Goal: Information Seeking & Learning: Learn about a topic

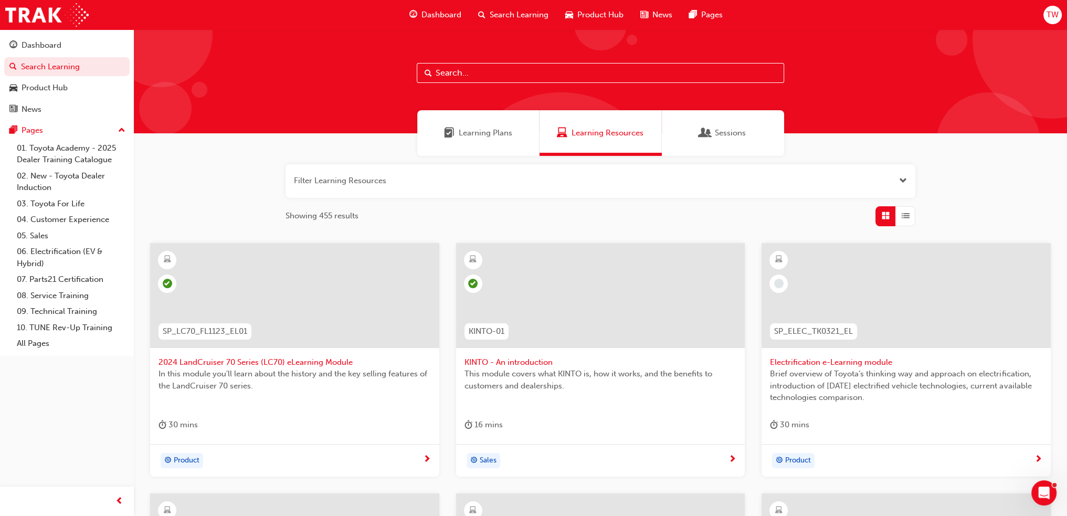
click at [565, 80] on input "text" at bounding box center [600, 73] width 367 height 20
type input "rav4"
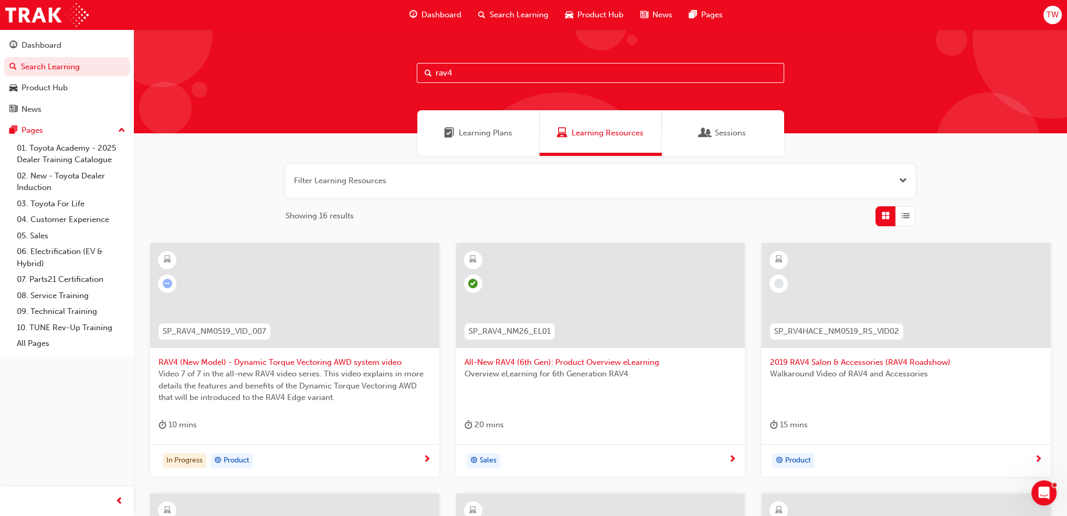
click at [547, 395] on div "Overview eLearning for 6th Generation RAV4" at bounding box center [600, 389] width 272 height 42
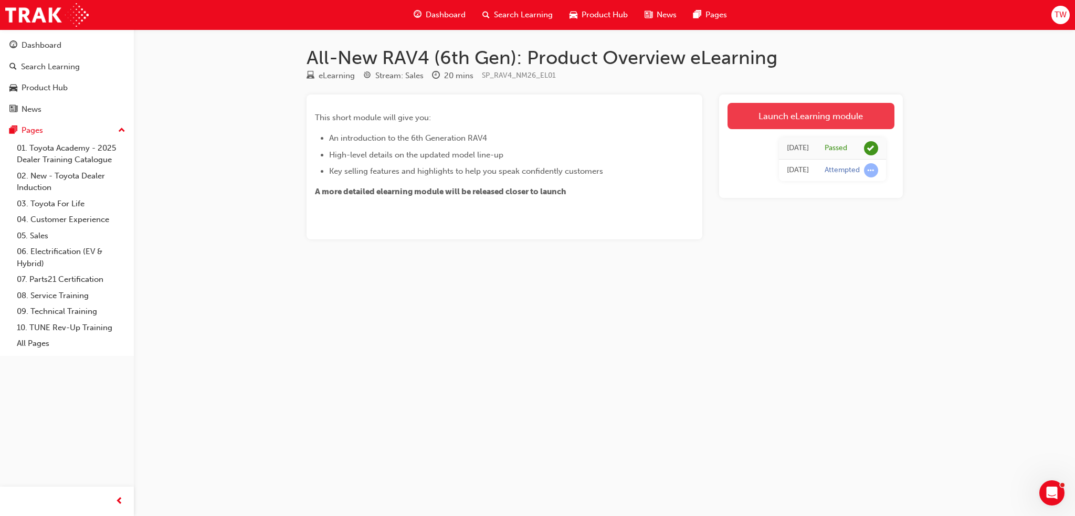
click at [860, 121] on link "Launch eLearning module" at bounding box center [810, 116] width 167 height 26
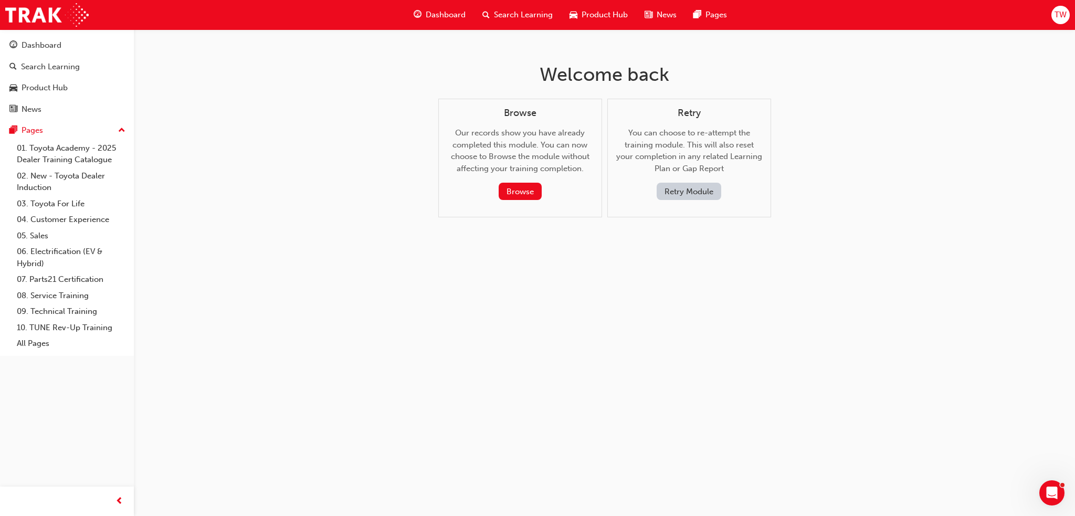
click at [525, 207] on div "Browse Our records show you have already completed this module. You can now cho…" at bounding box center [520, 158] width 164 height 119
click at [534, 195] on button "Browse" at bounding box center [519, 191] width 43 height 17
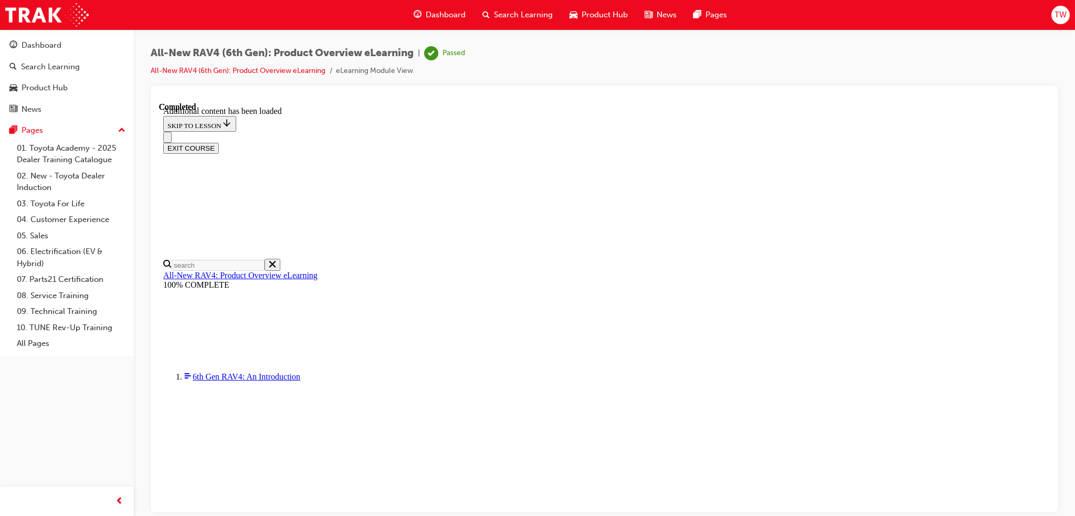
scroll to position [37, 0]
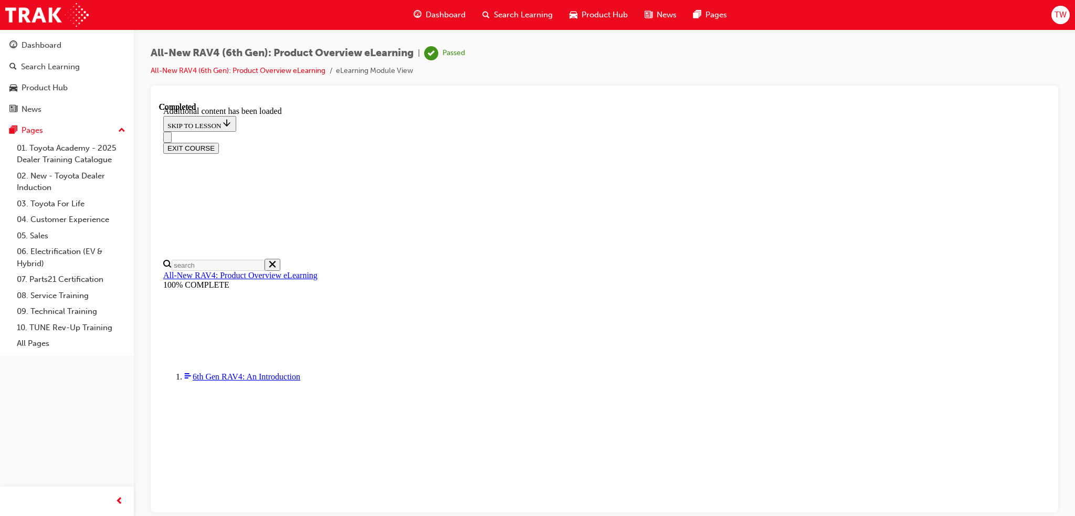
scroll to position [0, 152]
drag, startPoint x: 698, startPoint y: 375, endPoint x: 488, endPoint y: 205, distance: 270.5
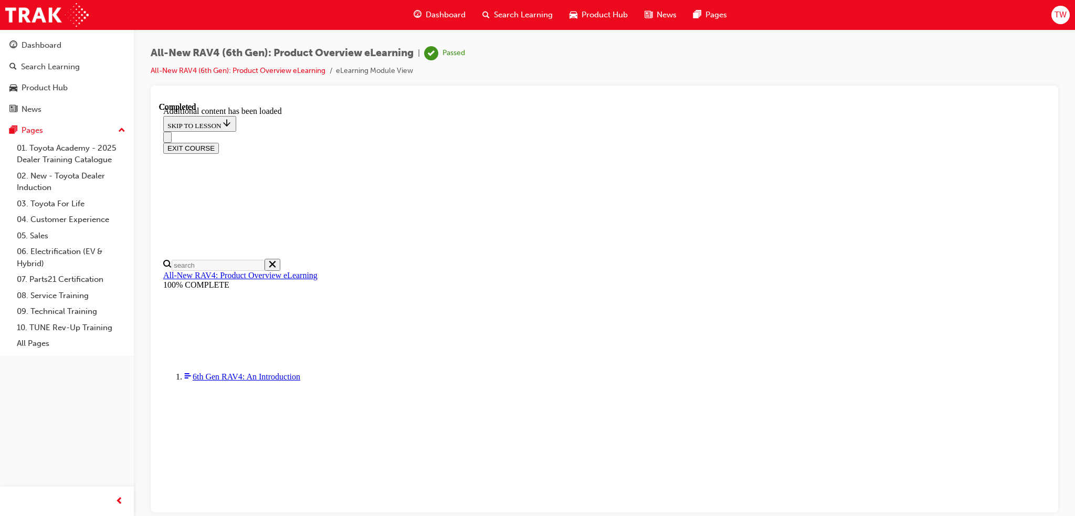
scroll to position [1475, 0]
drag, startPoint x: 557, startPoint y: 324, endPoint x: 625, endPoint y: 320, distance: 68.3
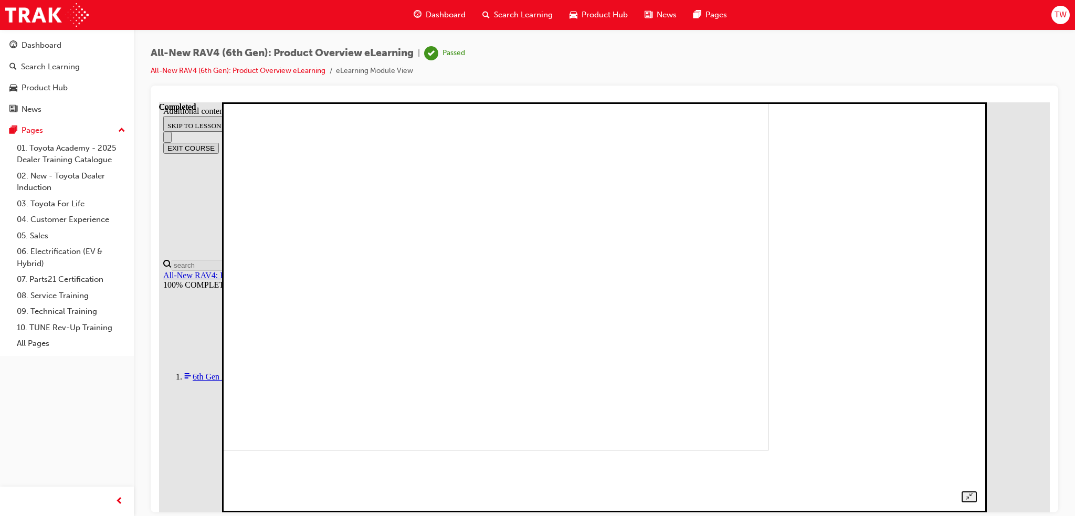
click at [977, 185] on div at bounding box center [604, 294] width 745 height 413
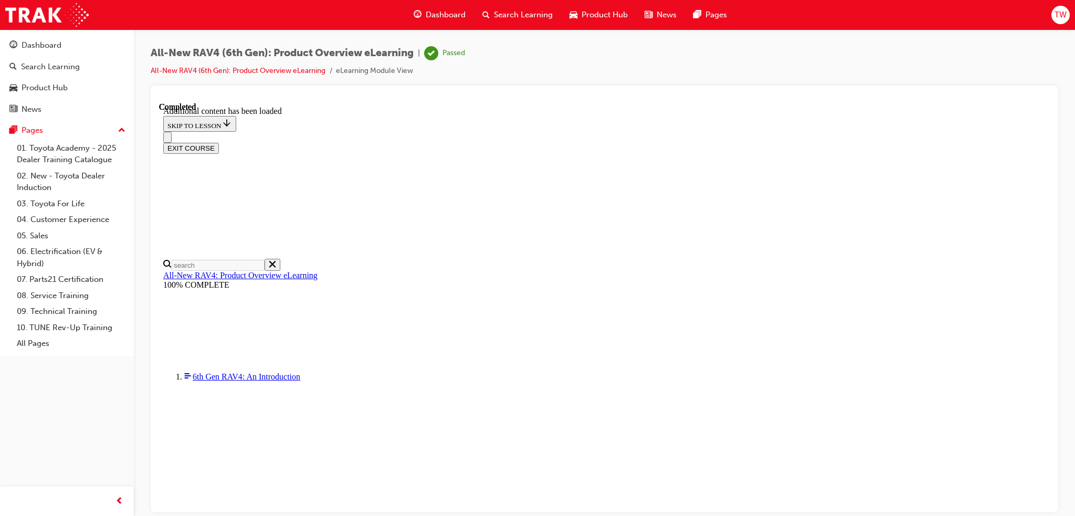
scroll to position [1527, 0]
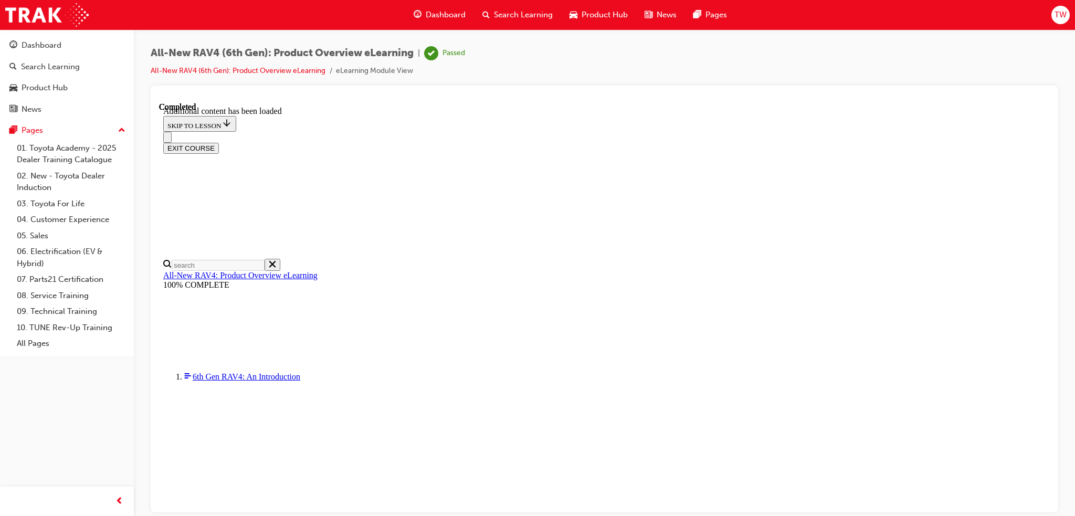
scroll to position [0, 0]
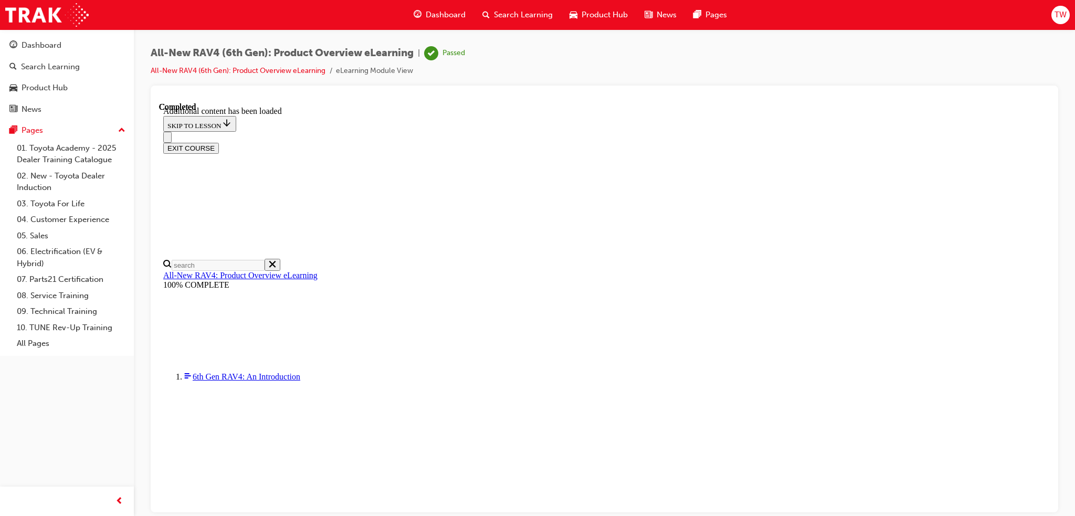
scroll to position [0, 0]
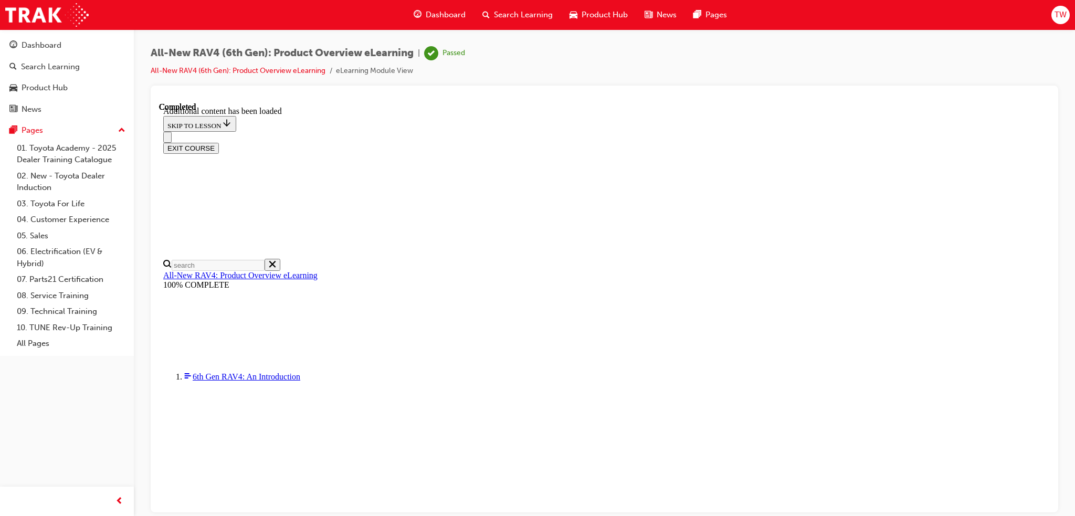
scroll to position [719, 0]
drag, startPoint x: 516, startPoint y: 240, endPoint x: 552, endPoint y: 241, distance: 35.7
drag, startPoint x: 555, startPoint y: 241, endPoint x: 525, endPoint y: 241, distance: 30.4
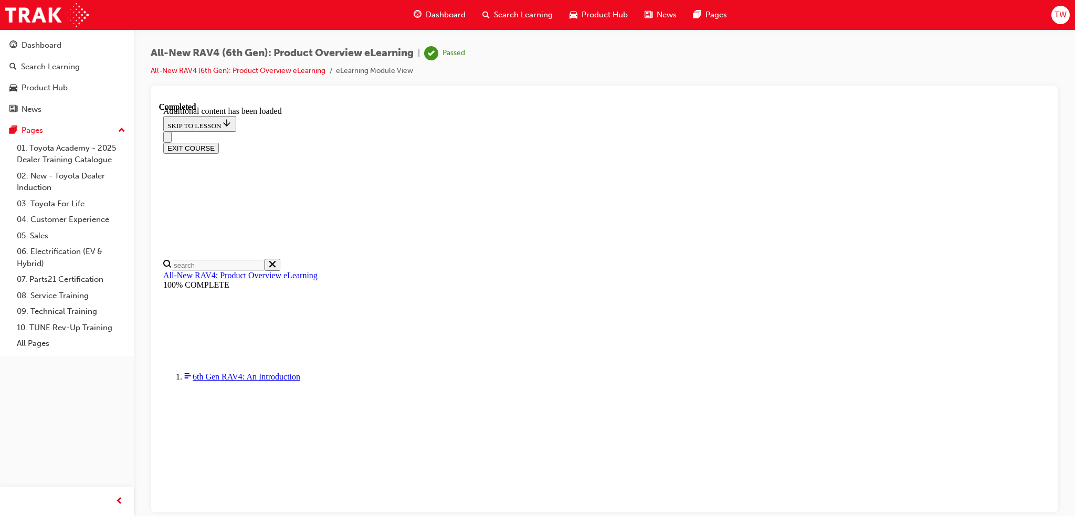
drag, startPoint x: 540, startPoint y: 239, endPoint x: 511, endPoint y: 244, distance: 30.4
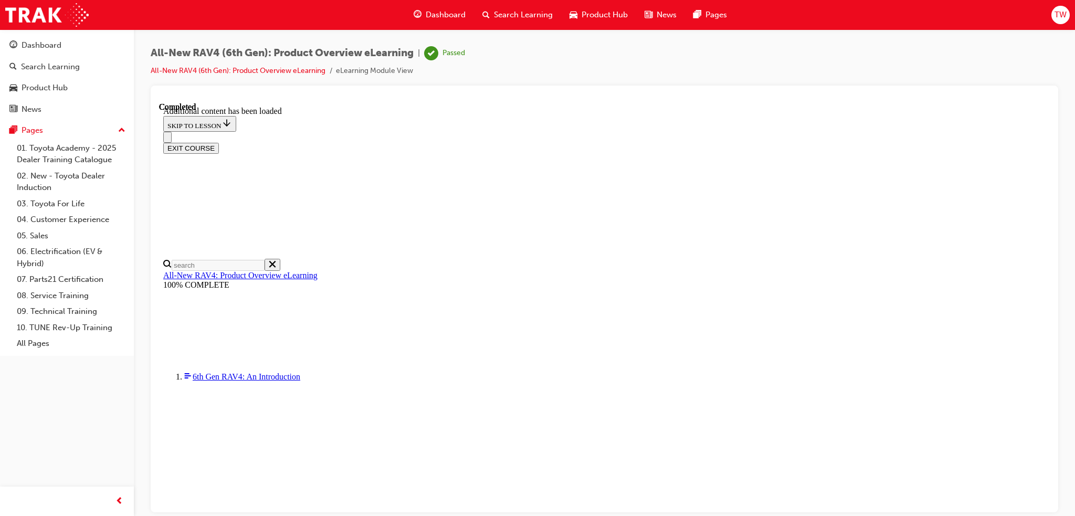
scroll to position [1954, 0]
drag, startPoint x: 896, startPoint y: 613, endPoint x: 735, endPoint y: 504, distance: 195.3
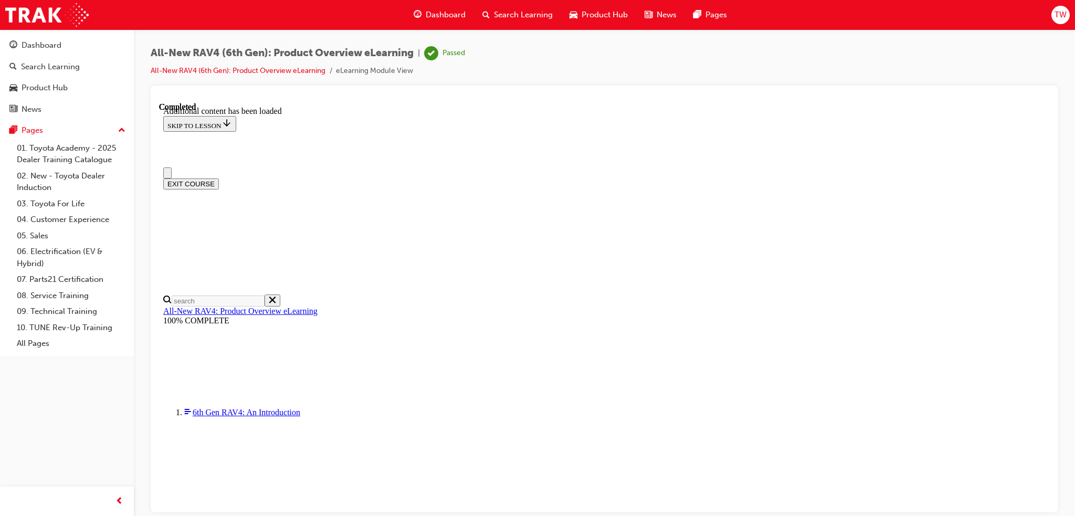
scroll to position [0, 0]
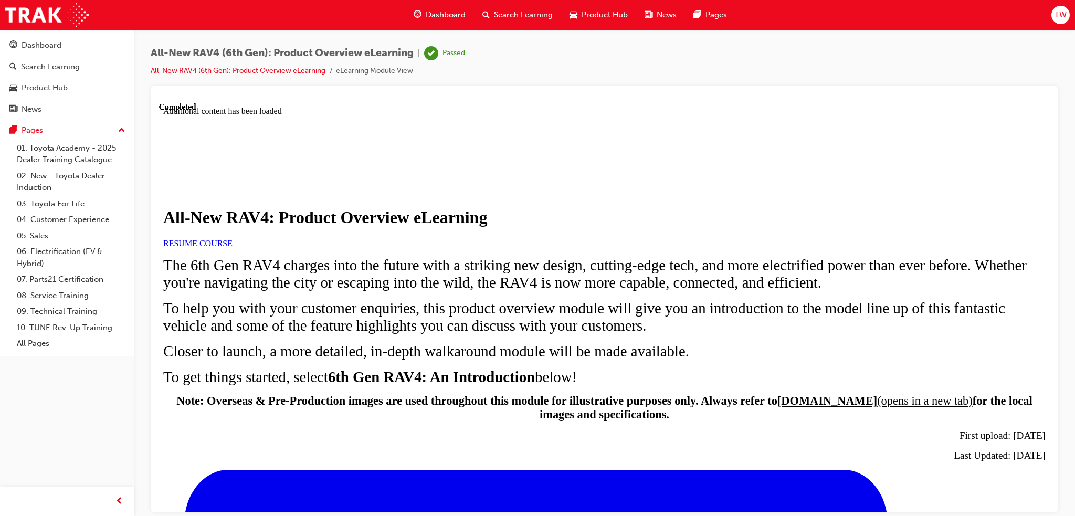
scroll to position [472, 0]
drag, startPoint x: 569, startPoint y: 247, endPoint x: 325, endPoint y: 309, distance: 252.3
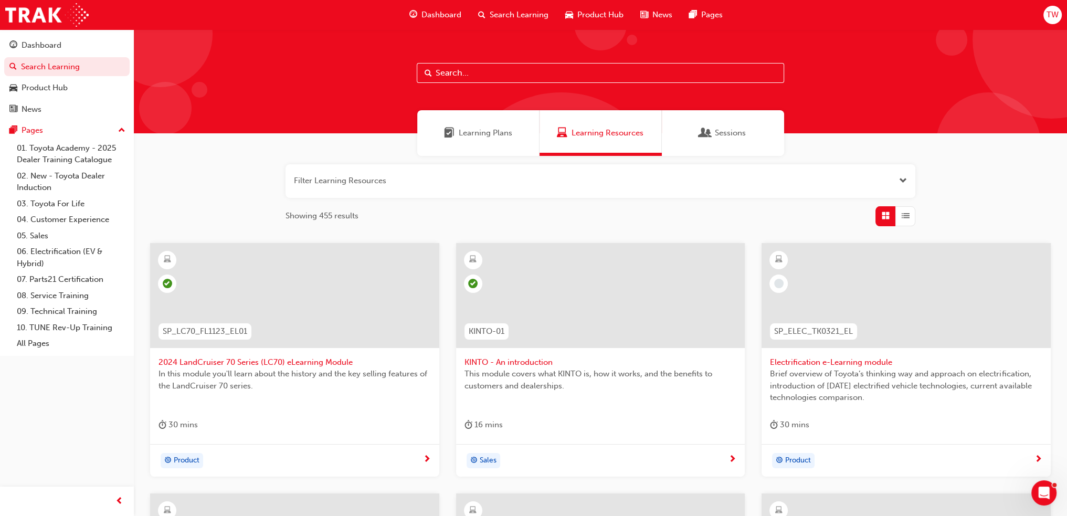
click at [450, 69] on input "text" at bounding box center [600, 73] width 367 height 20
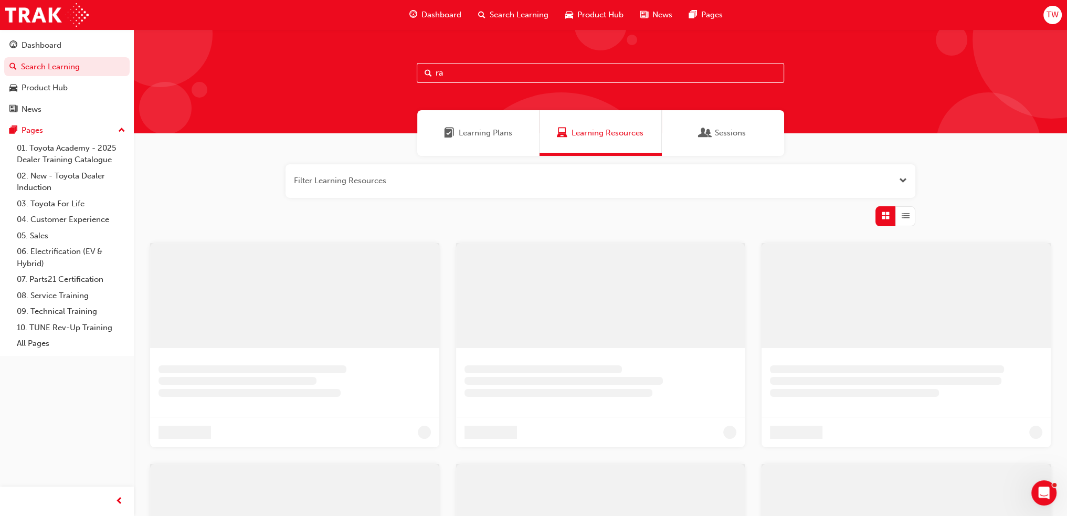
type input "r"
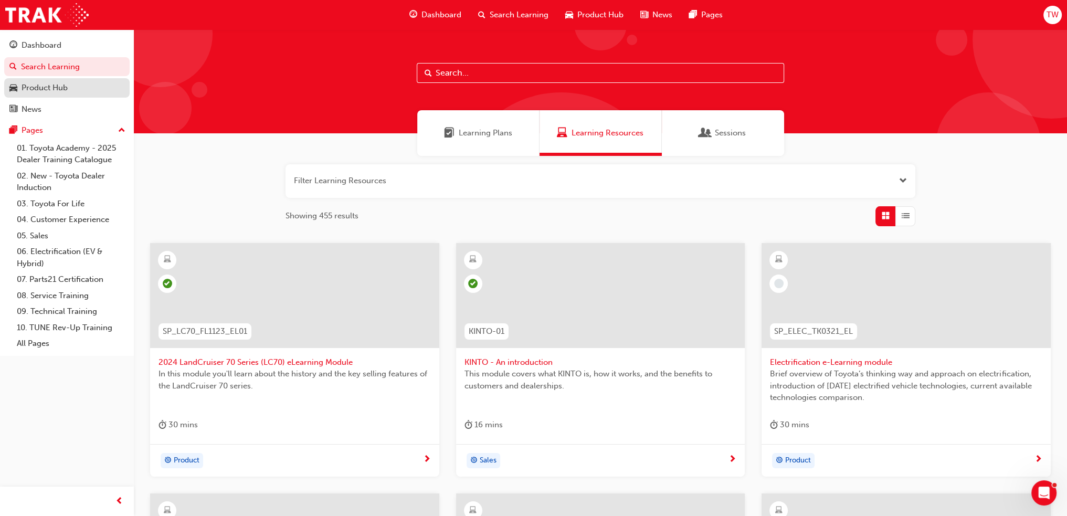
click at [87, 81] on div "Product Hub" at bounding box center [66, 87] width 115 height 13
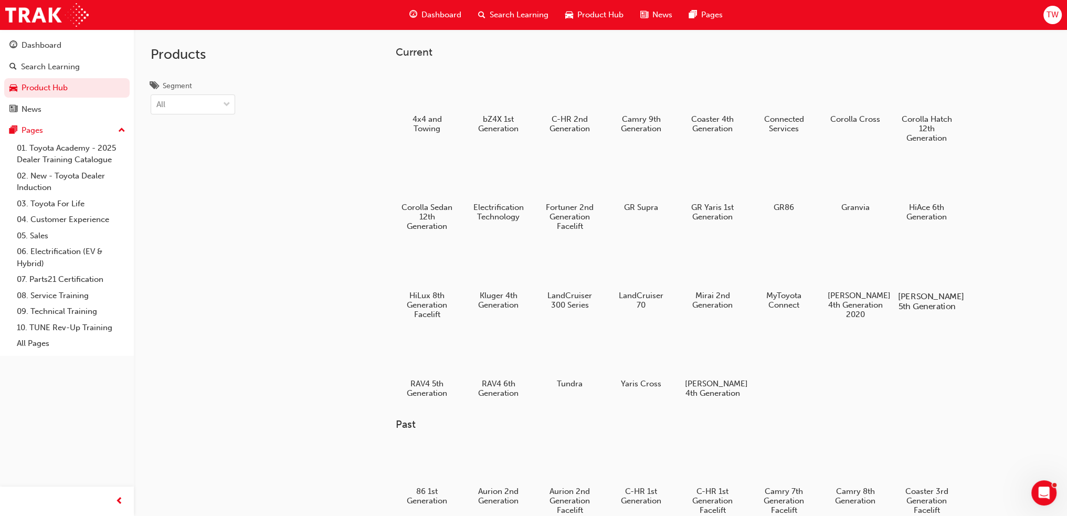
click at [951, 269] on div at bounding box center [926, 266] width 58 height 42
